Goal: Task Accomplishment & Management: Use online tool/utility

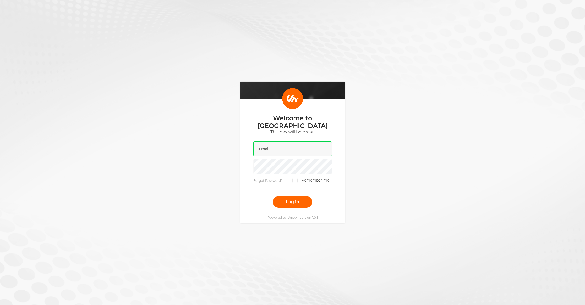
click at [287, 146] on input "email" at bounding box center [292, 148] width 79 height 15
type input "[PERSON_NAME][EMAIL_ADDRESS][DOMAIN_NAME]"
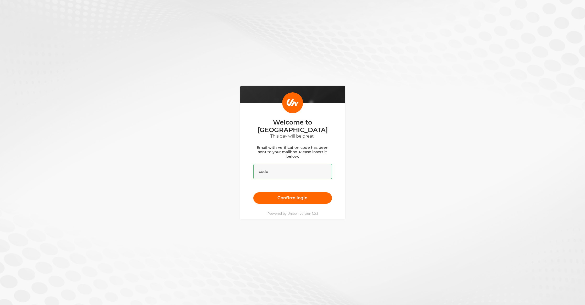
click at [292, 166] on input "text" at bounding box center [292, 171] width 79 height 15
paste input "002848"
type input "002848"
drag, startPoint x: 177, startPoint y: 145, endPoint x: 254, endPoint y: 183, distance: 85.7
click at [177, 145] on div "Welcome to [GEOGRAPHIC_DATA] This day will be great! Email with verification co…" at bounding box center [292, 152] width 585 height 305
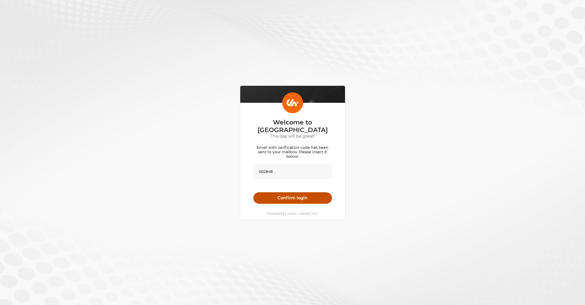
click at [281, 200] on button "Confirm login" at bounding box center [292, 199] width 79 height 12
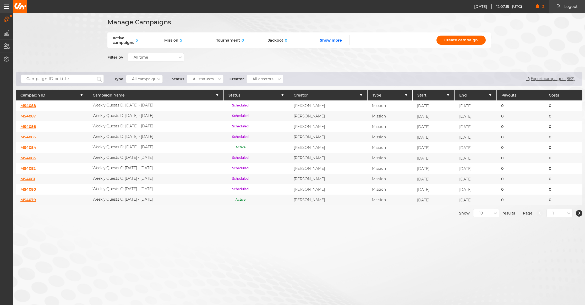
scroll to position [3, 0]
